Goal: Transaction & Acquisition: Purchase product/service

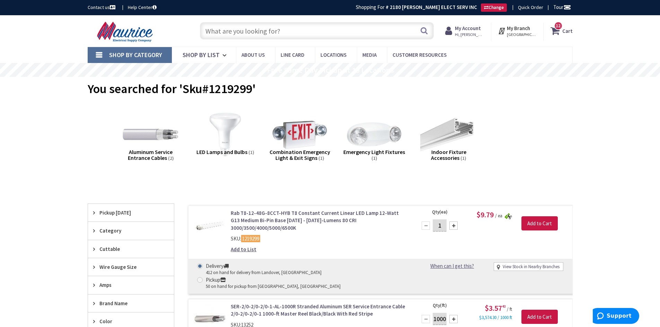
click at [569, 33] on strong "Cart" at bounding box center [567, 31] width 10 height 12
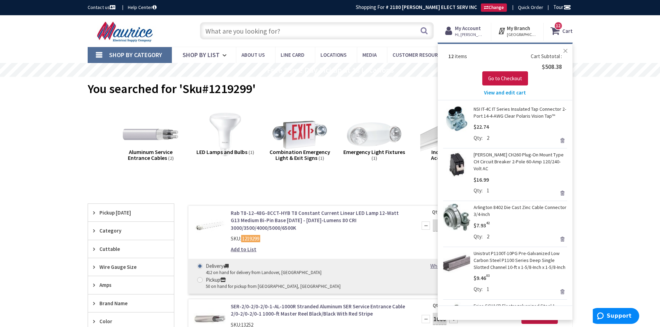
click at [563, 51] on button "Close" at bounding box center [565, 51] width 14 height 14
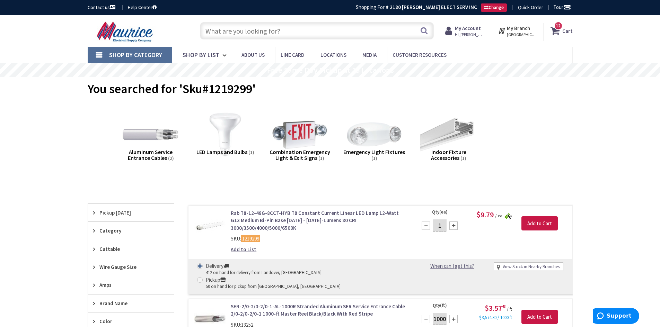
drag, startPoint x: 52, startPoint y: 257, endPoint x: 42, endPoint y: 114, distance: 142.6
click at [395, 43] on div "Toggle Nav Search 12 12 12 items Cart My Cart 12" at bounding box center [329, 30] width 495 height 23
